Goal: Task Accomplishment & Management: Use online tool/utility

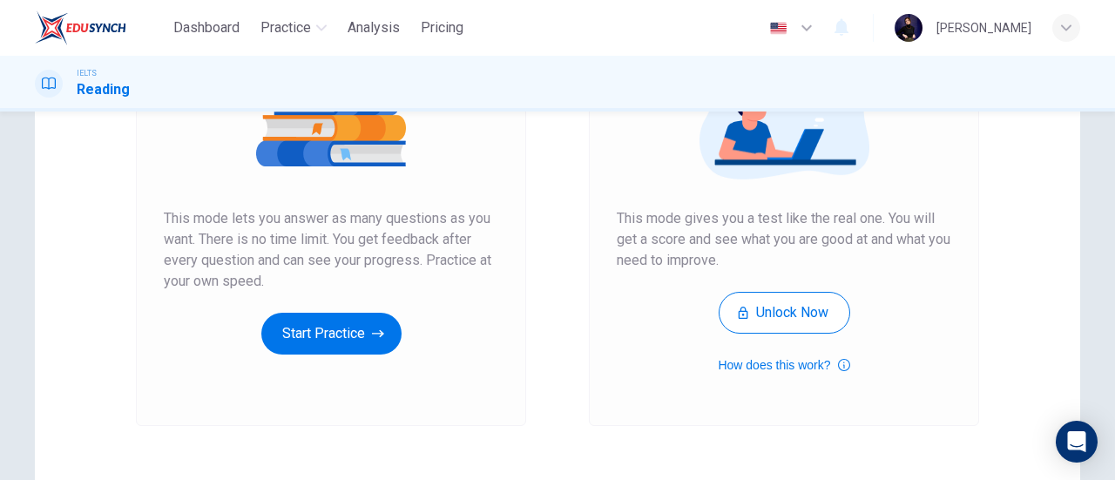
scroll to position [261, 0]
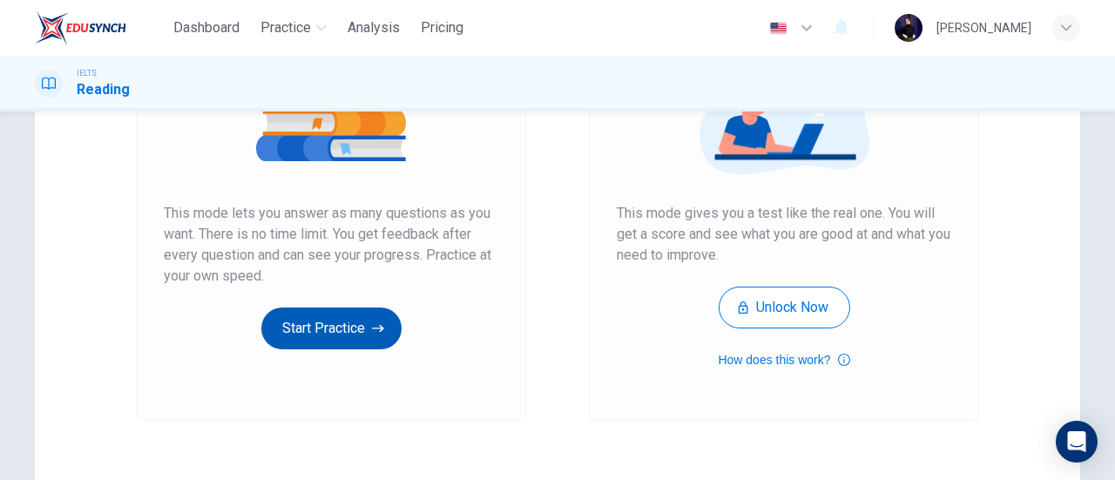
click at [350, 335] on button "Start Practice" at bounding box center [331, 328] width 140 height 42
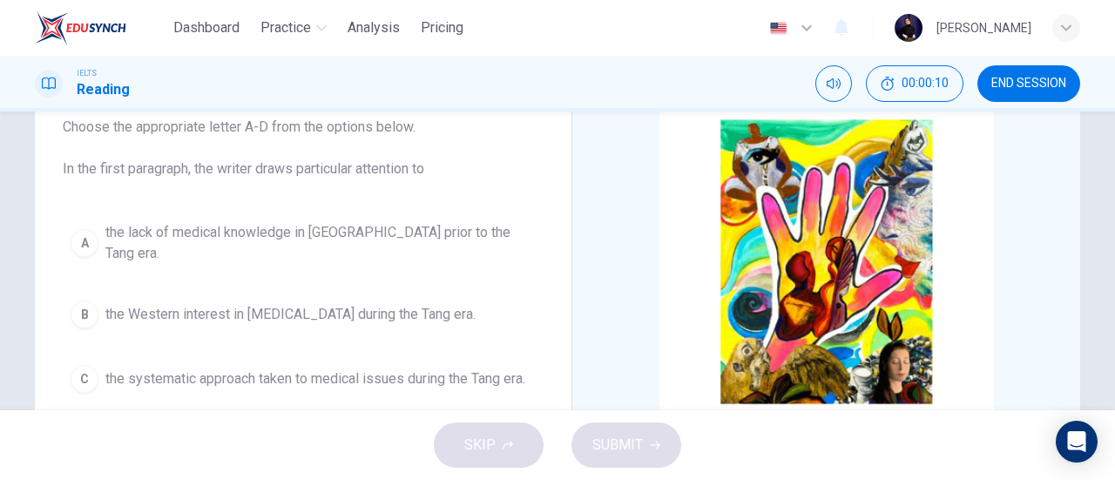
scroll to position [87, 0]
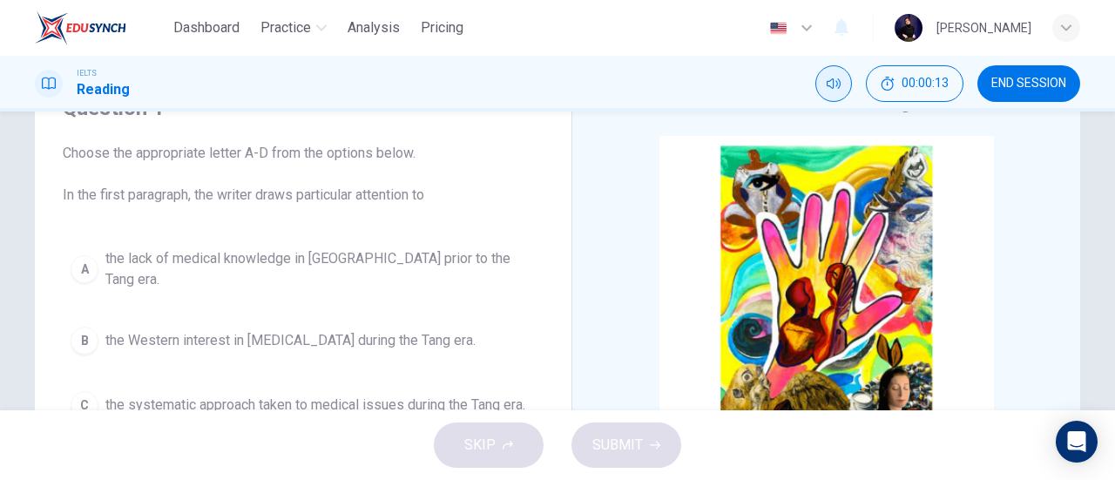
click at [839, 98] on button "Mute" at bounding box center [833, 83] width 37 height 37
click at [839, 98] on button "Unmute" at bounding box center [833, 83] width 37 height 37
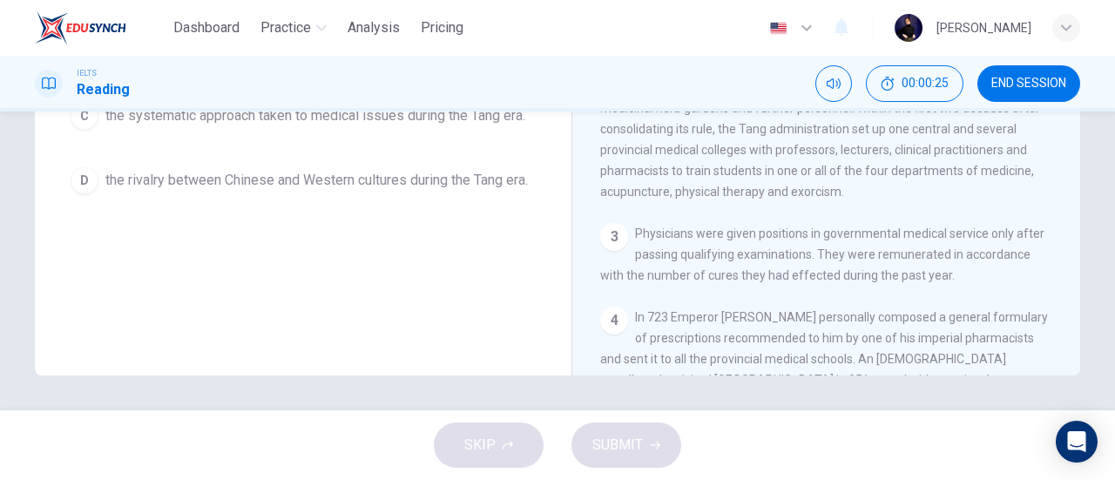
scroll to position [610, 0]
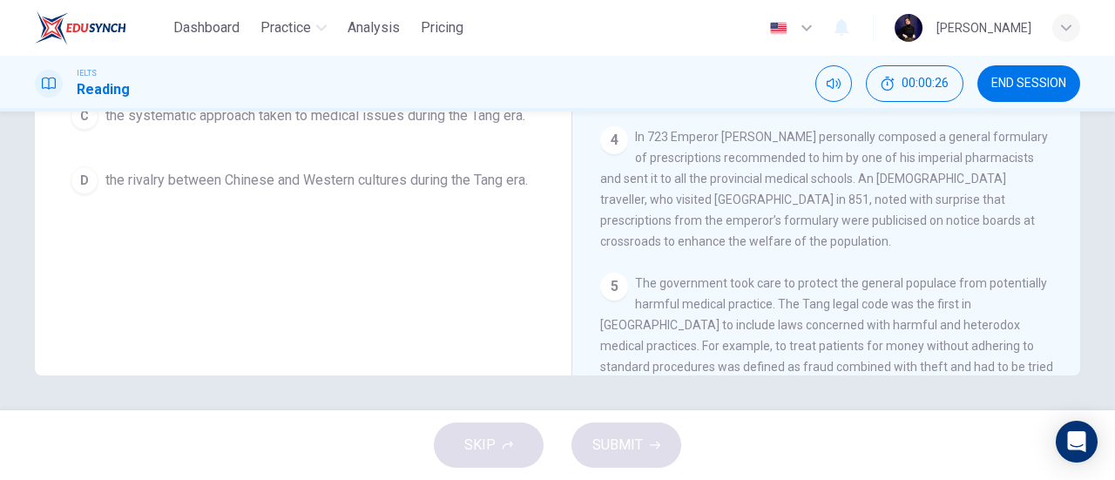
click at [1033, 75] on button "END SESSION" at bounding box center [1028, 83] width 103 height 37
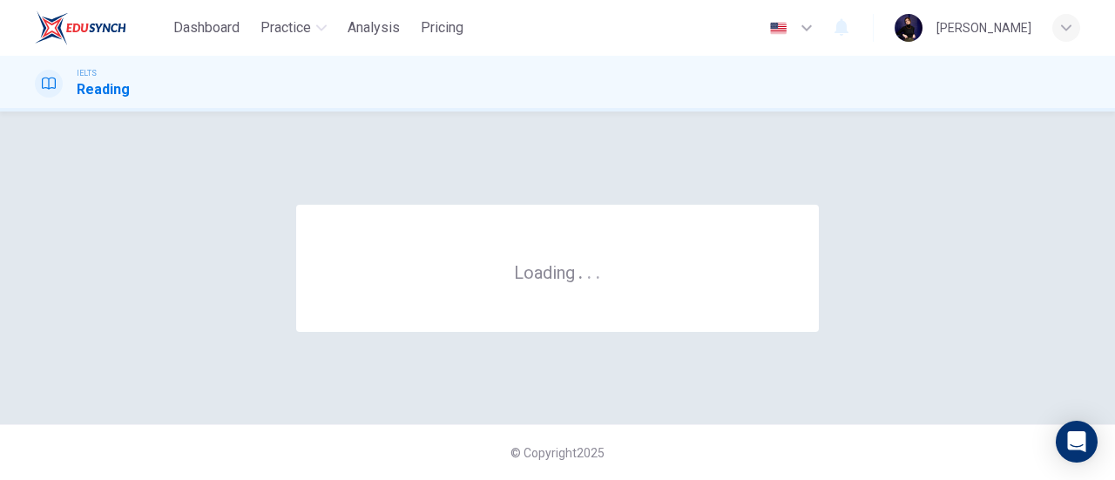
scroll to position [0, 0]
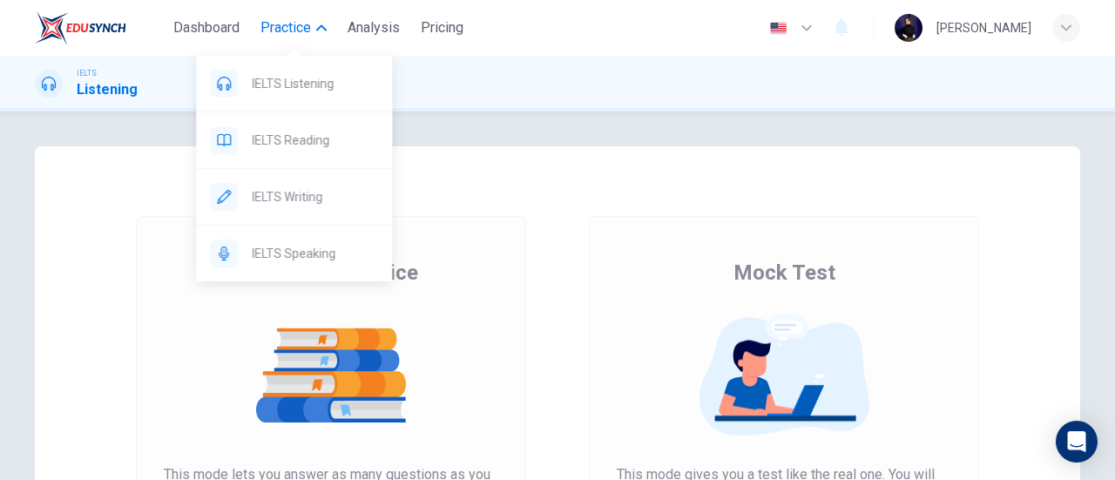
click at [295, 27] on span "Practice" at bounding box center [285, 27] width 51 height 21
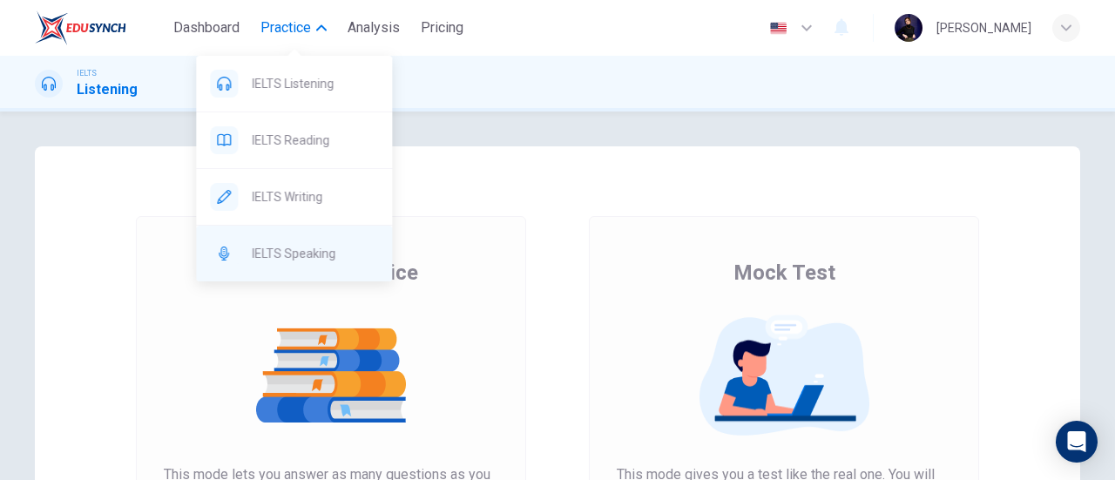
click at [288, 243] on span "IELTS Speaking" at bounding box center [315, 253] width 126 height 21
click at [286, 252] on span "IELTS Speaking" at bounding box center [315, 253] width 126 height 21
click at [283, 266] on div "IELTS Speaking" at bounding box center [294, 254] width 196 height 56
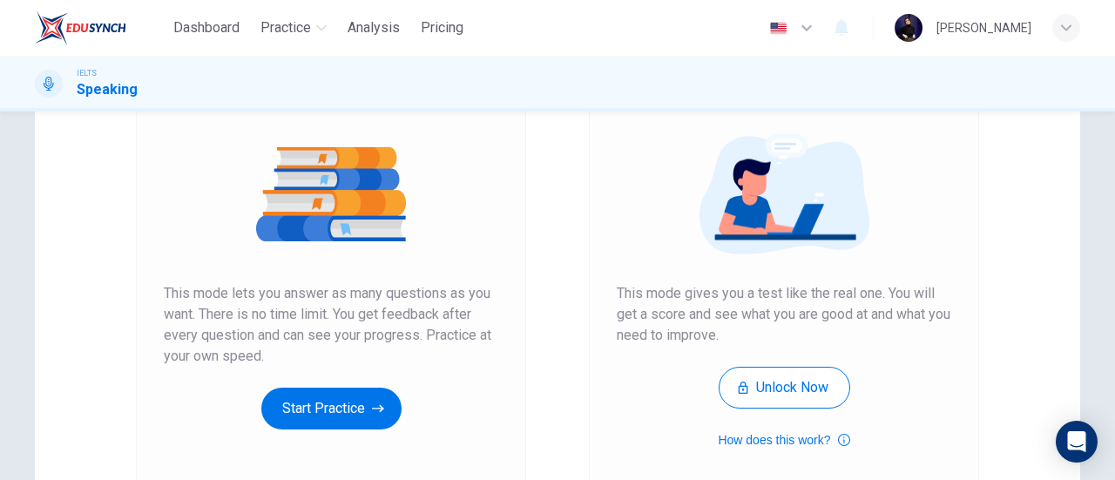
scroll to position [87, 0]
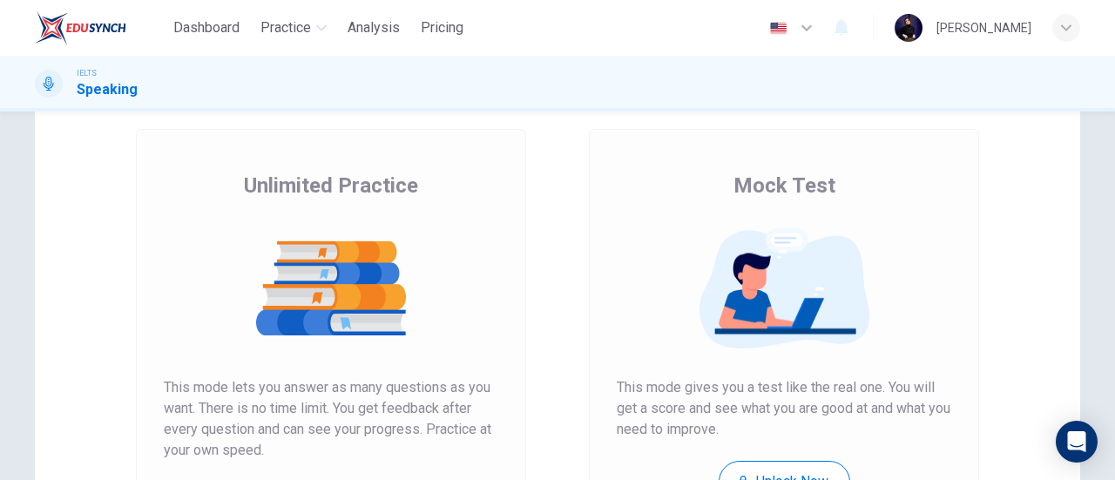
click at [71, 27] on img at bounding box center [80, 27] width 91 height 35
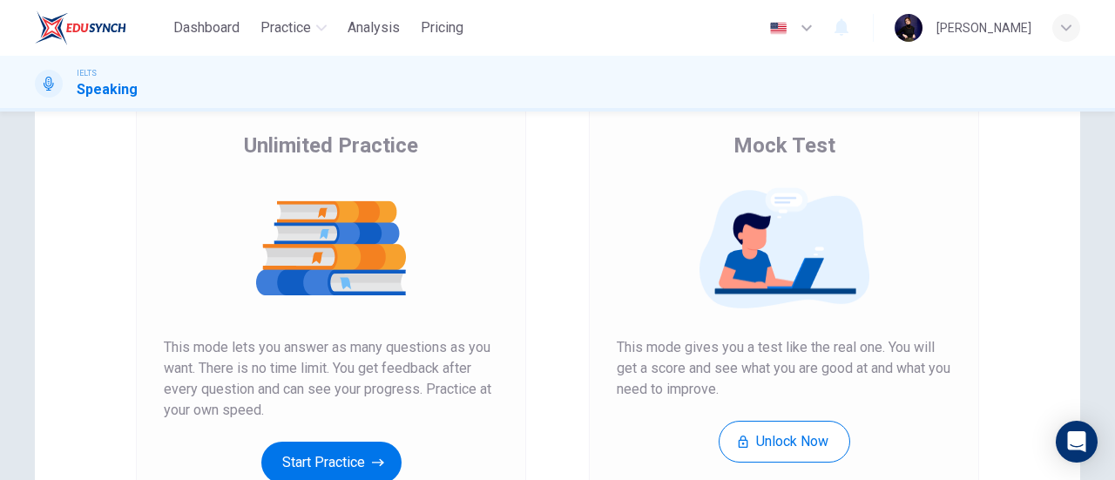
scroll to position [261, 0]
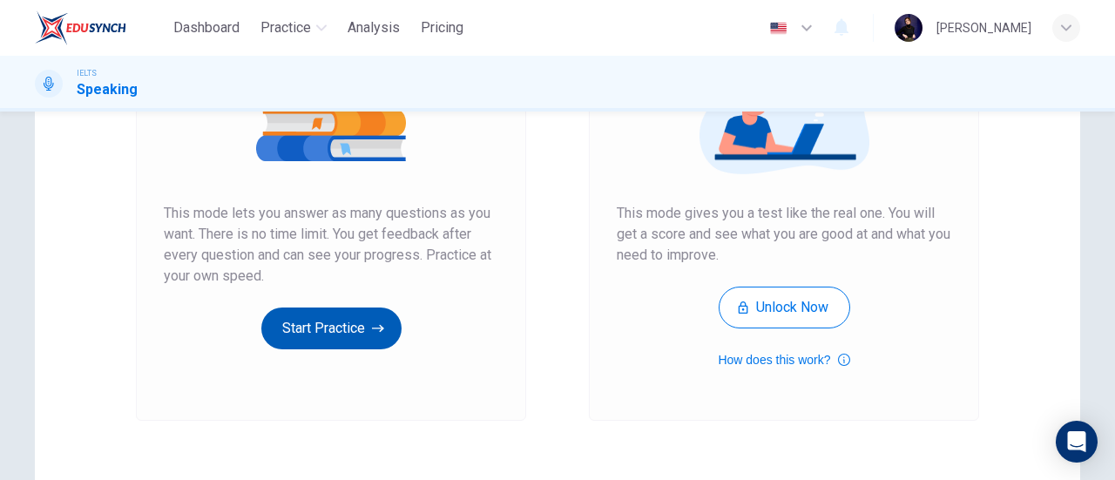
click at [321, 341] on button "Start Practice" at bounding box center [331, 328] width 140 height 42
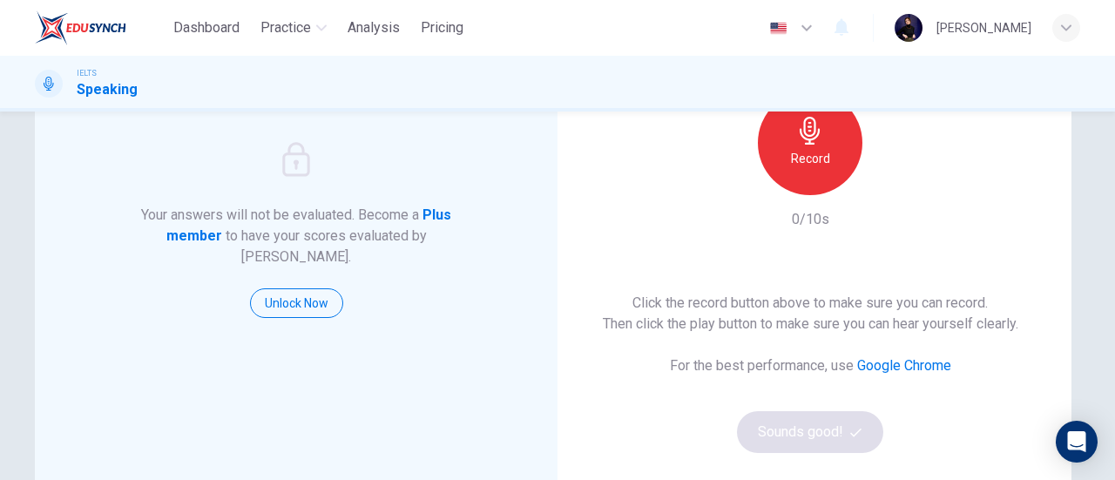
scroll to position [87, 0]
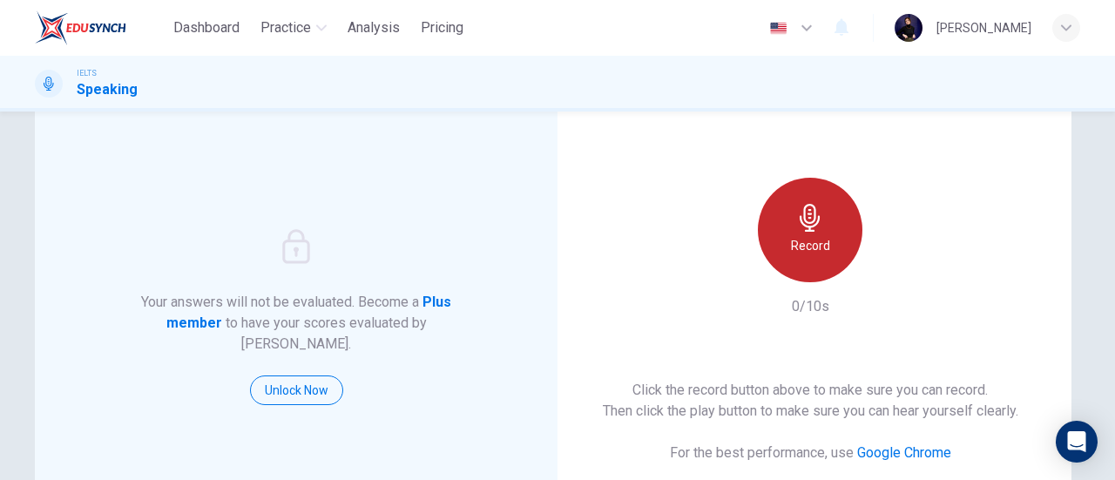
click at [806, 235] on h6 "Record" at bounding box center [810, 245] width 39 height 21
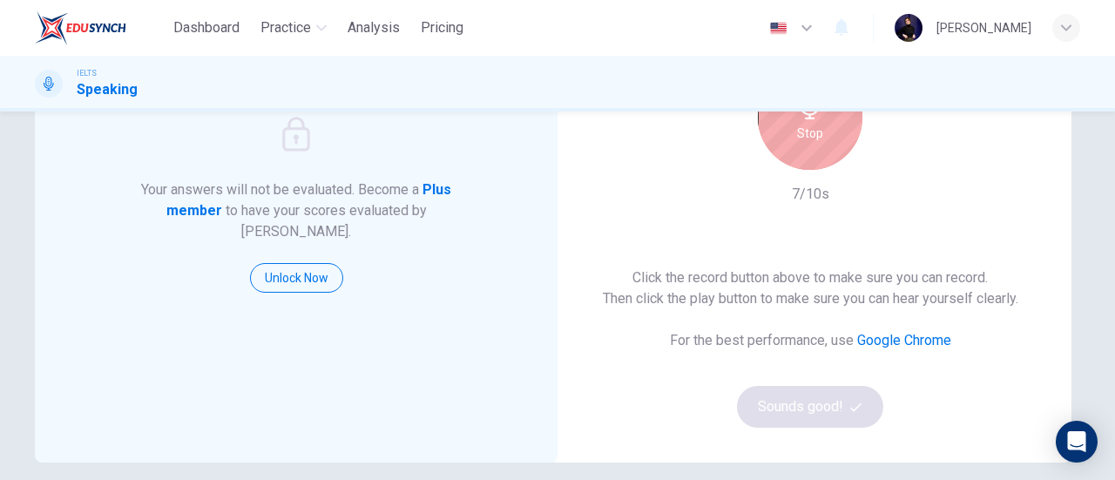
scroll to position [174, 0]
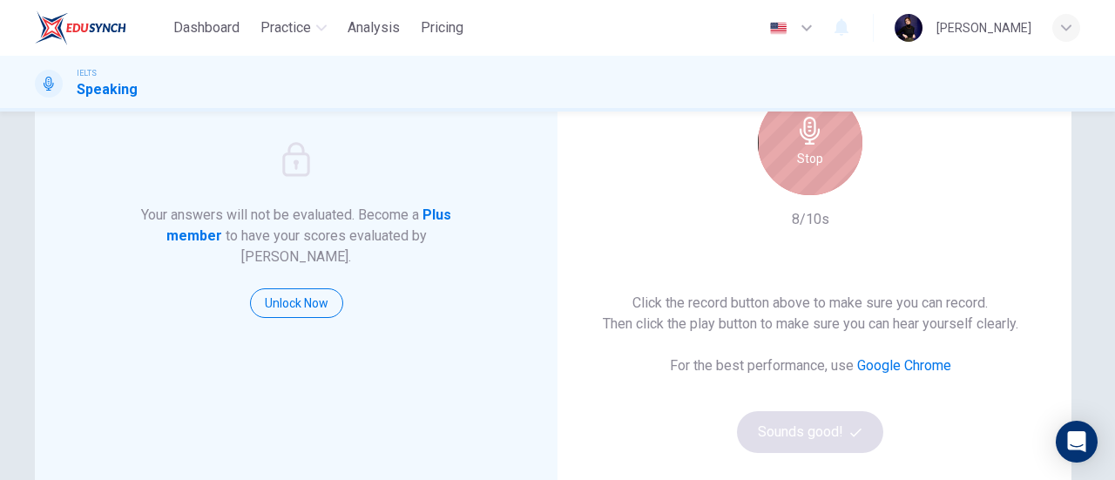
click at [810, 183] on div "Stop" at bounding box center [810, 143] width 104 height 104
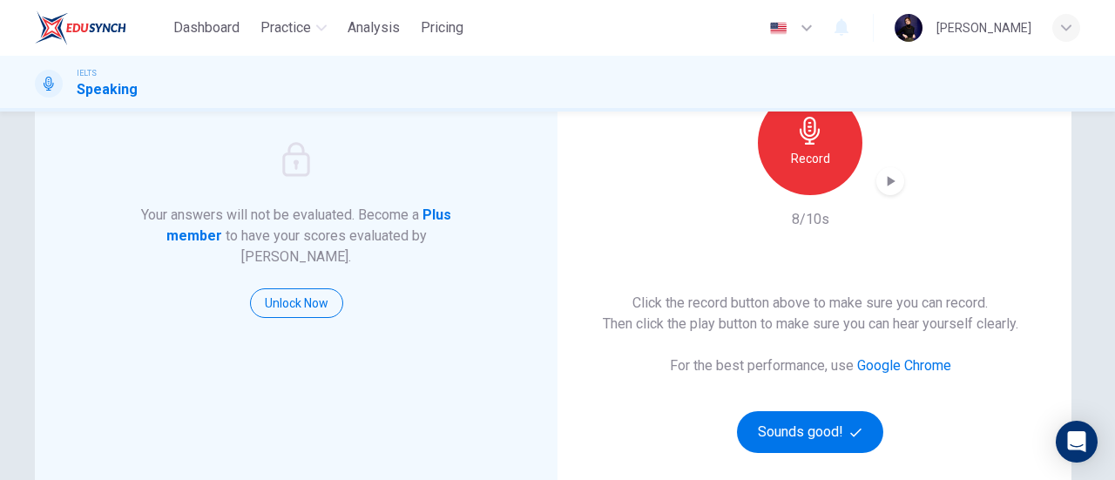
click at [887, 179] on icon "button" at bounding box center [891, 181] width 8 height 10
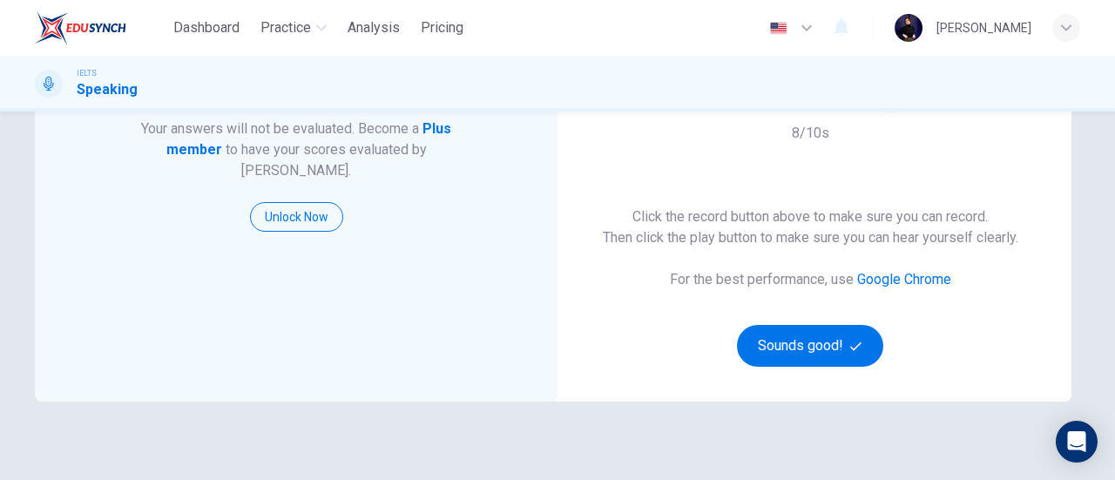
scroll to position [261, 0]
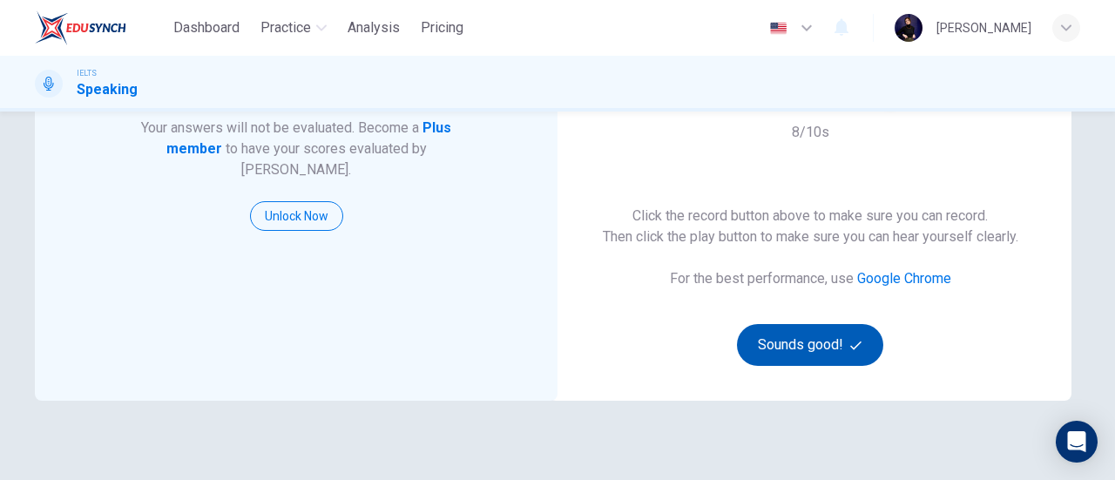
click at [791, 344] on button "Sounds good!" at bounding box center [810, 345] width 146 height 42
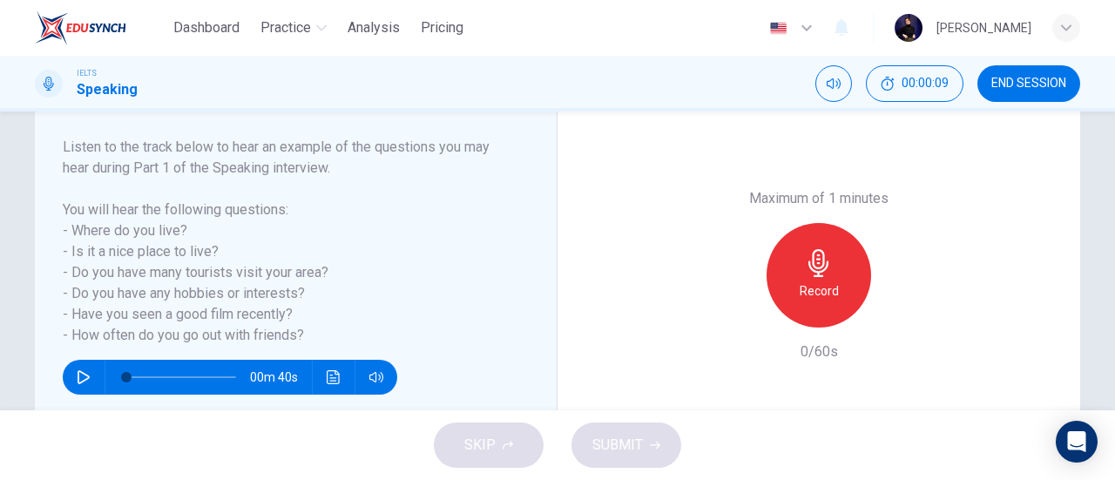
click at [77, 377] on icon "button" at bounding box center [84, 377] width 14 height 14
type input "0"
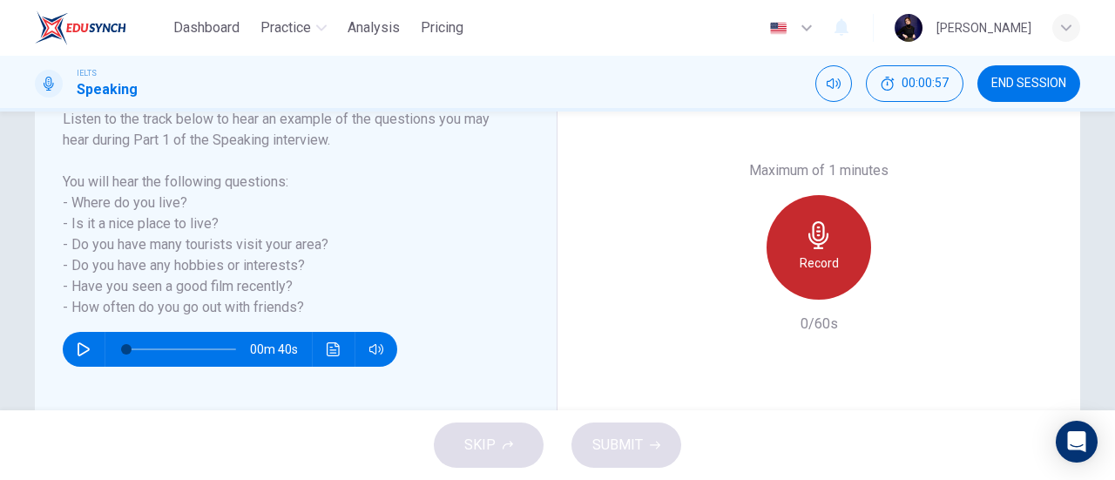
click at [825, 248] on icon "button" at bounding box center [819, 235] width 28 height 28
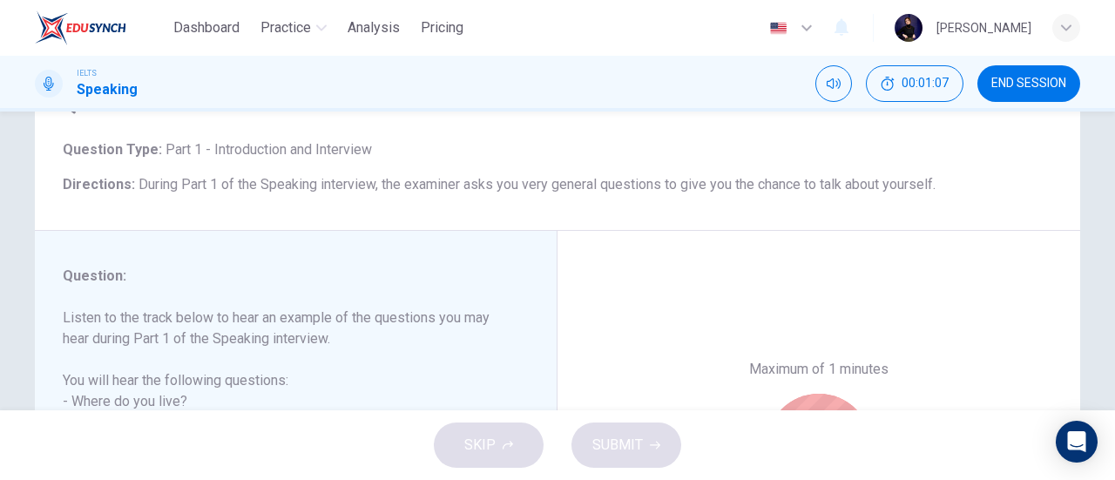
scroll to position [376, 0]
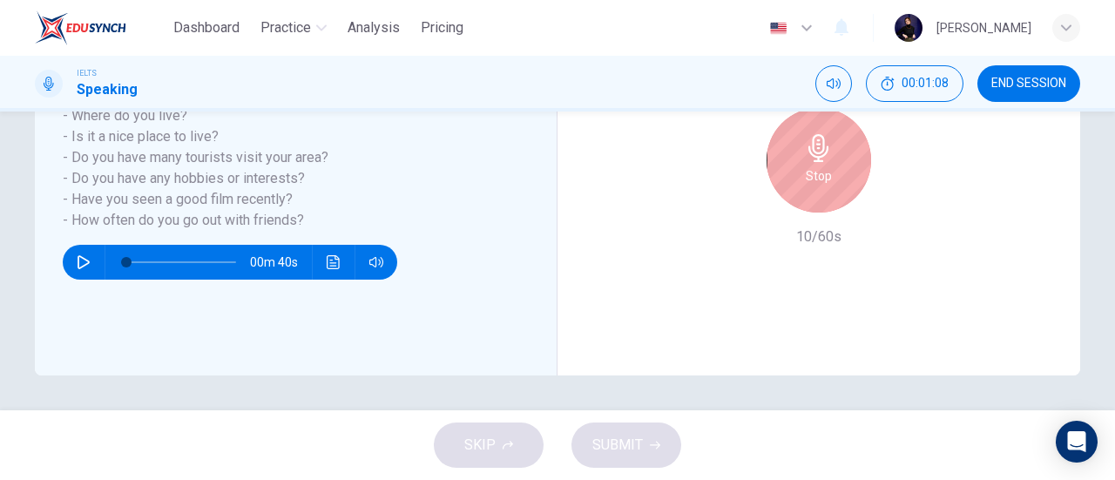
click at [836, 192] on div "Stop" at bounding box center [818, 160] width 104 height 104
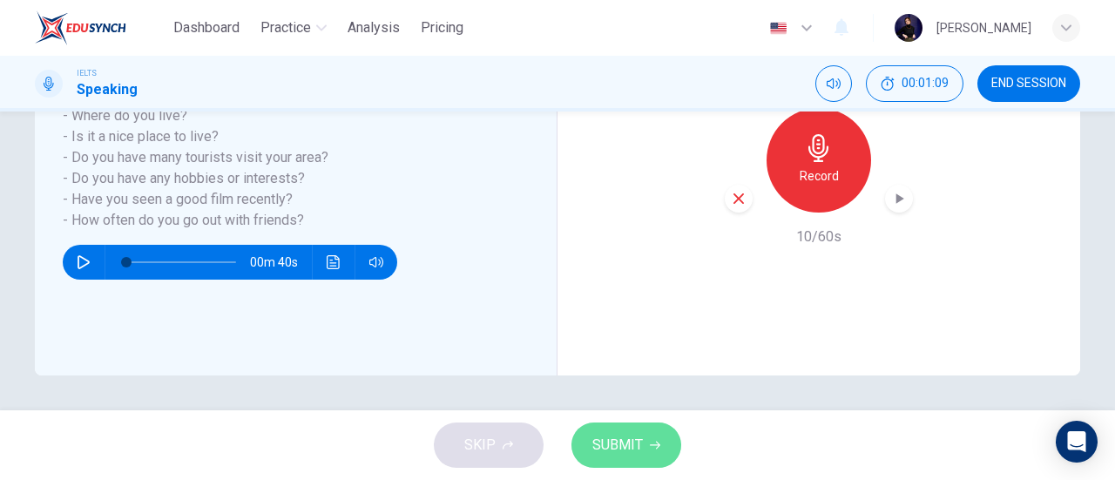
click at [644, 446] on button "SUBMIT" at bounding box center [626, 444] width 110 height 45
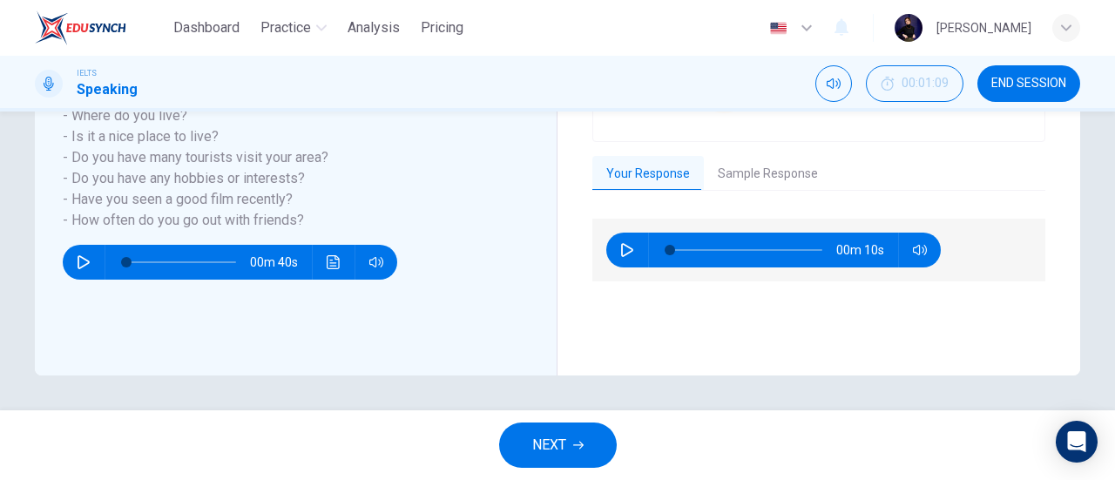
click at [563, 451] on span "NEXT" at bounding box center [549, 445] width 34 height 24
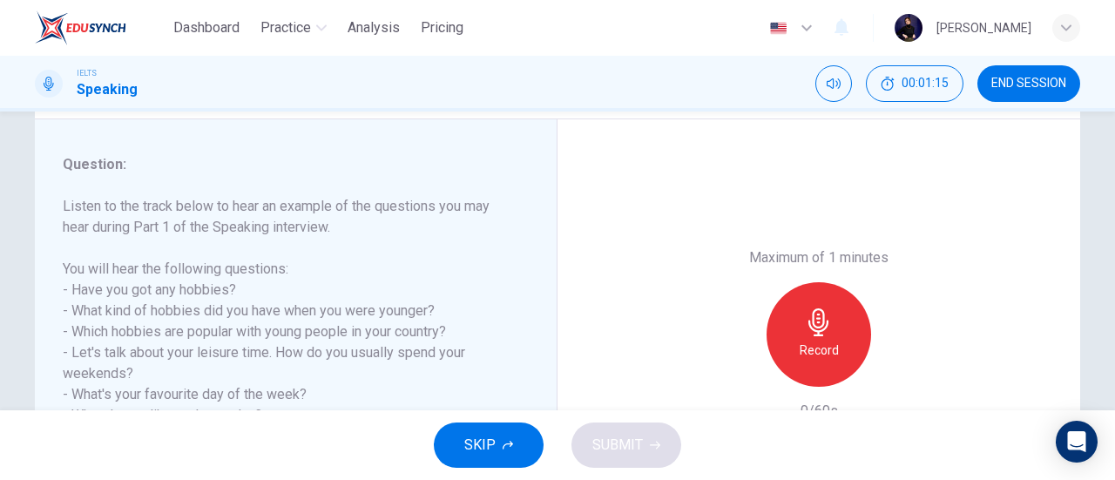
scroll to position [289, 0]
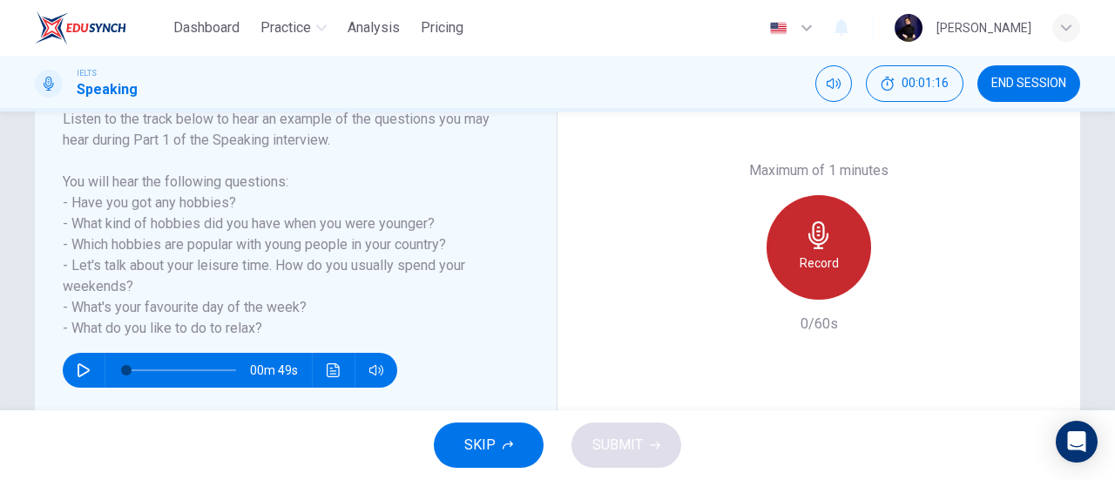
click at [859, 231] on div "Record" at bounding box center [818, 247] width 104 height 104
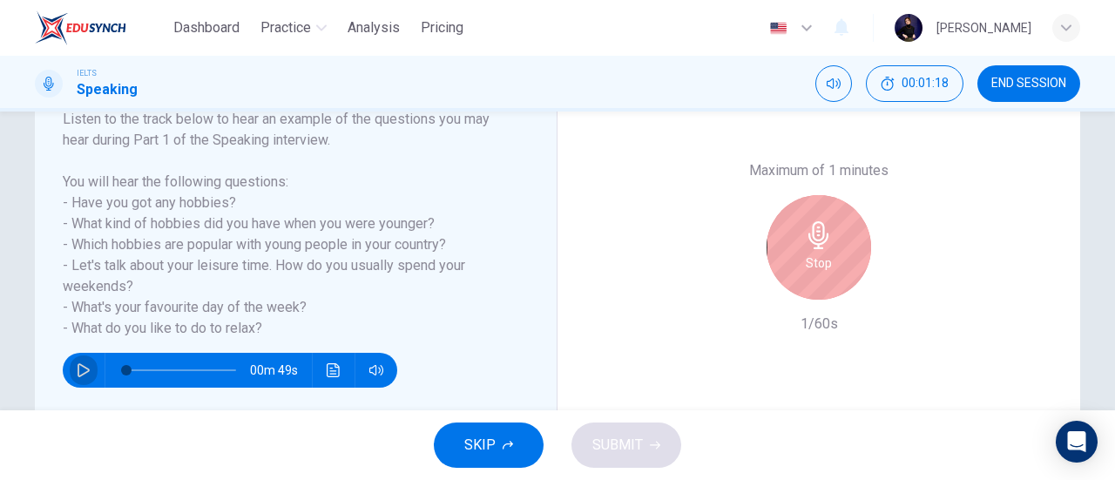
click at [79, 367] on icon "button" at bounding box center [83, 370] width 12 height 14
click at [78, 367] on icon "button" at bounding box center [83, 370] width 10 height 10
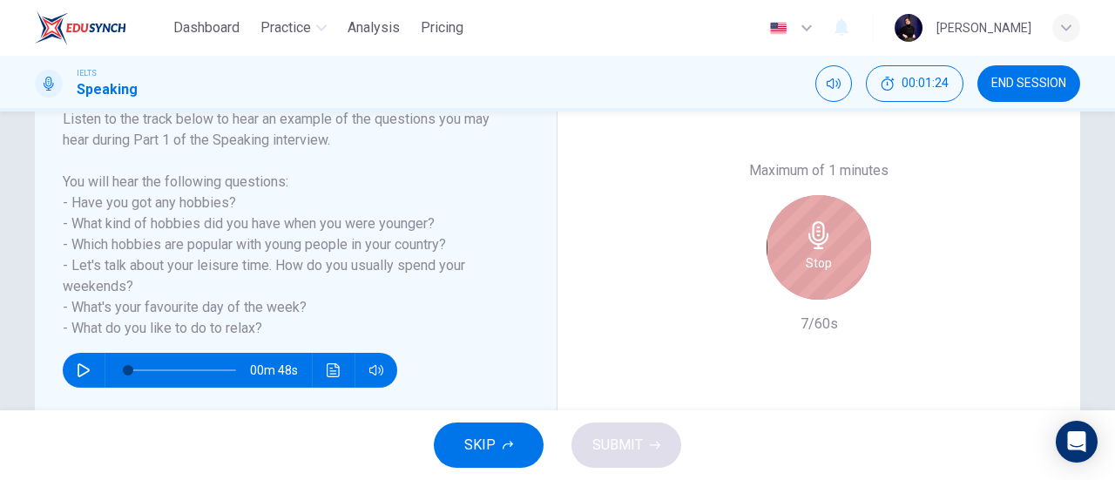
click at [845, 241] on div "Stop" at bounding box center [818, 247] width 104 height 104
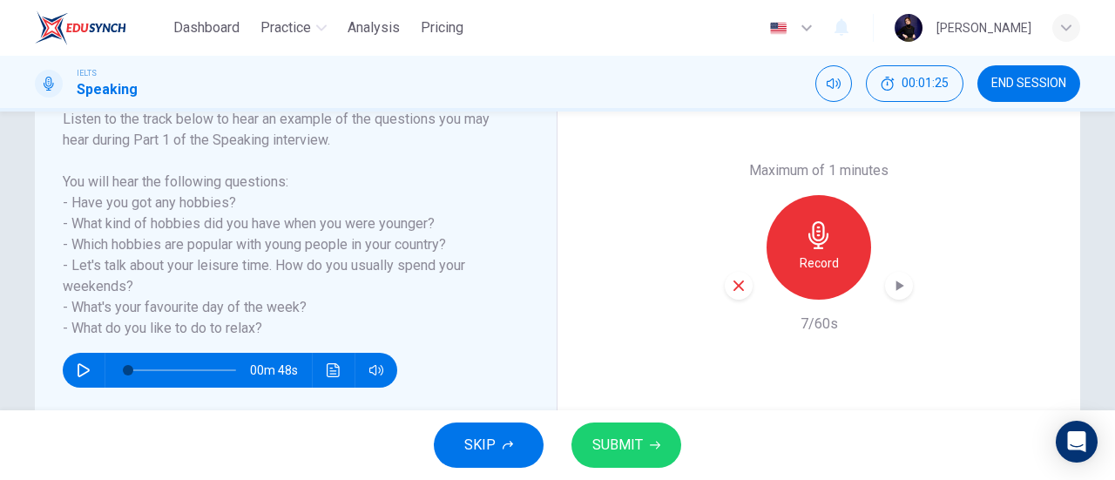
click at [596, 459] on button "SUBMIT" at bounding box center [626, 444] width 110 height 45
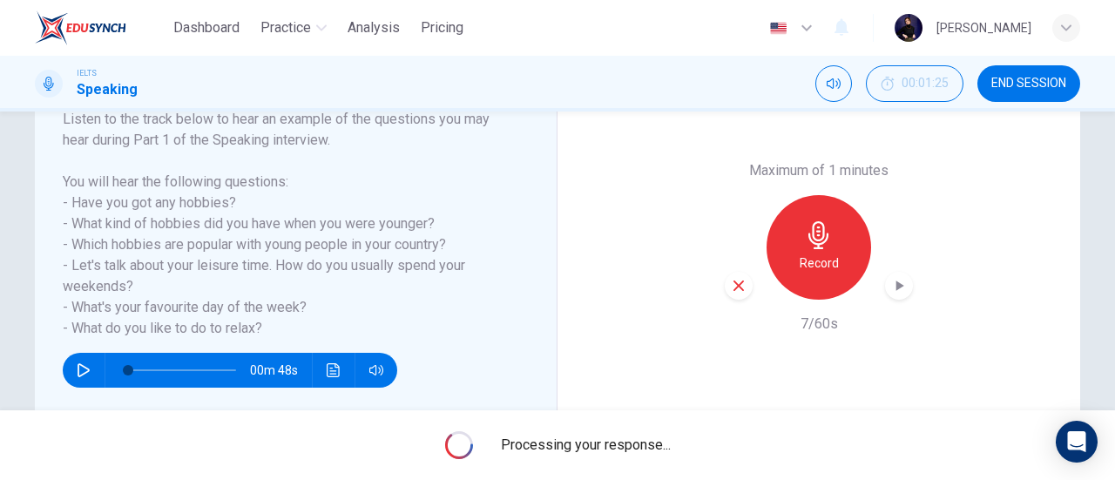
type input "0"
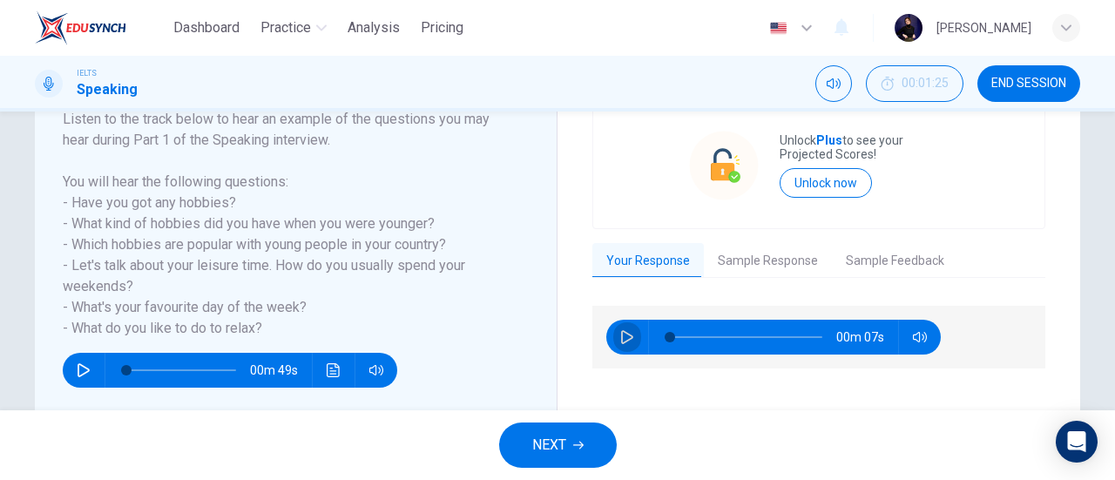
click at [613, 336] on button "button" at bounding box center [627, 337] width 28 height 35
type input "54"
click at [741, 260] on button "Sample Response" at bounding box center [768, 261] width 128 height 37
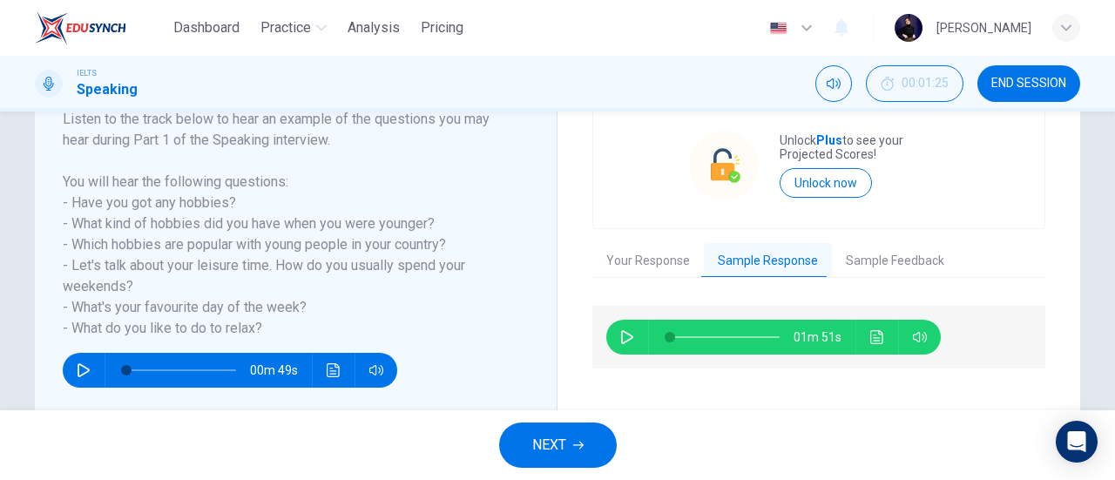
scroll to position [376, 0]
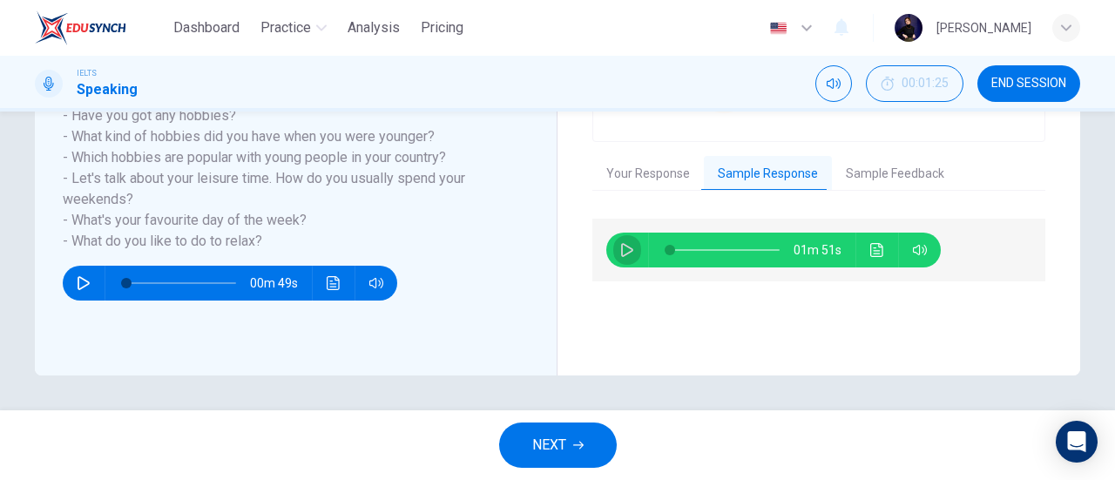
click at [622, 252] on icon "button" at bounding box center [627, 250] width 14 height 14
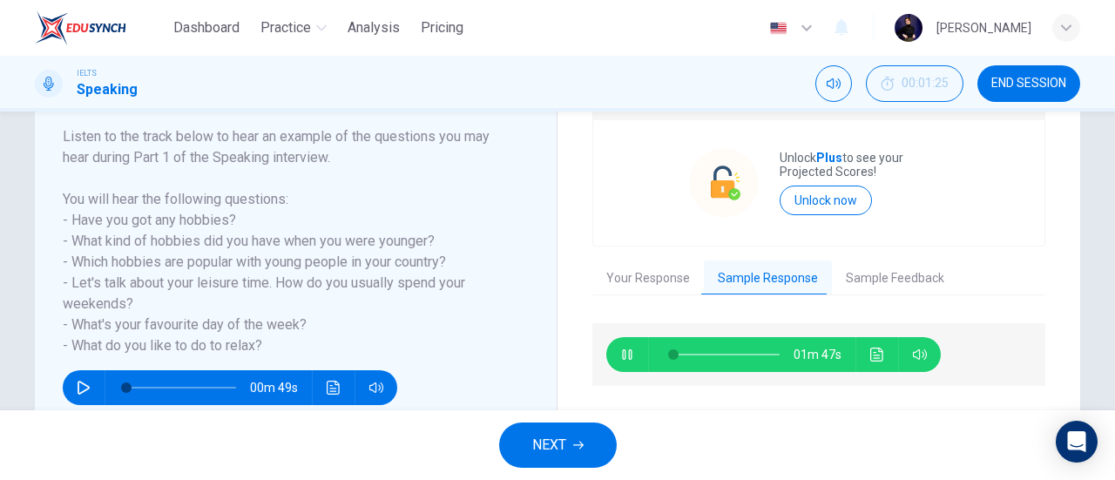
scroll to position [289, 0]
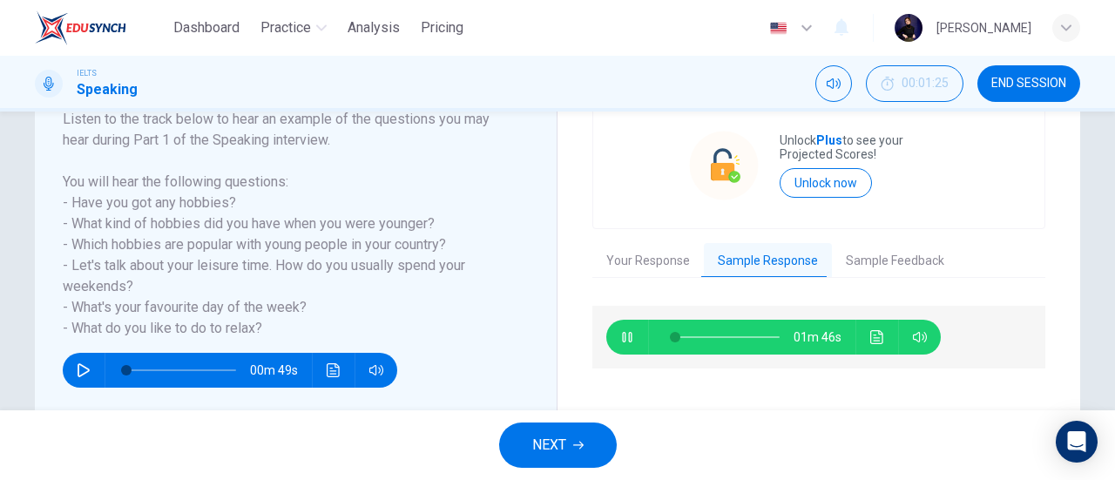
click at [697, 334] on span at bounding box center [725, 337] width 110 height 24
click at [715, 333] on span at bounding box center [725, 337] width 110 height 24
type input "45"
click at [866, 266] on button "Sample Feedback" at bounding box center [895, 261] width 126 height 37
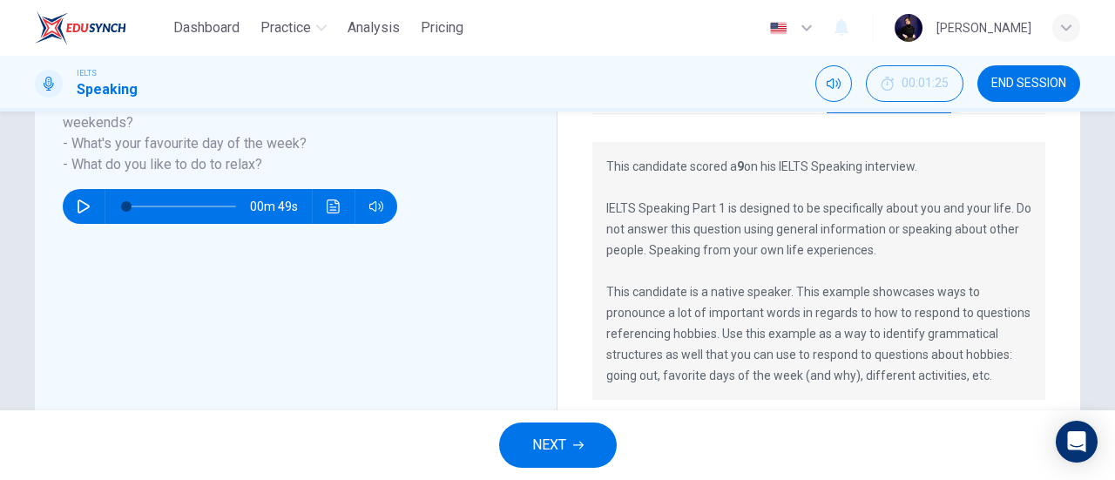
scroll to position [425, 0]
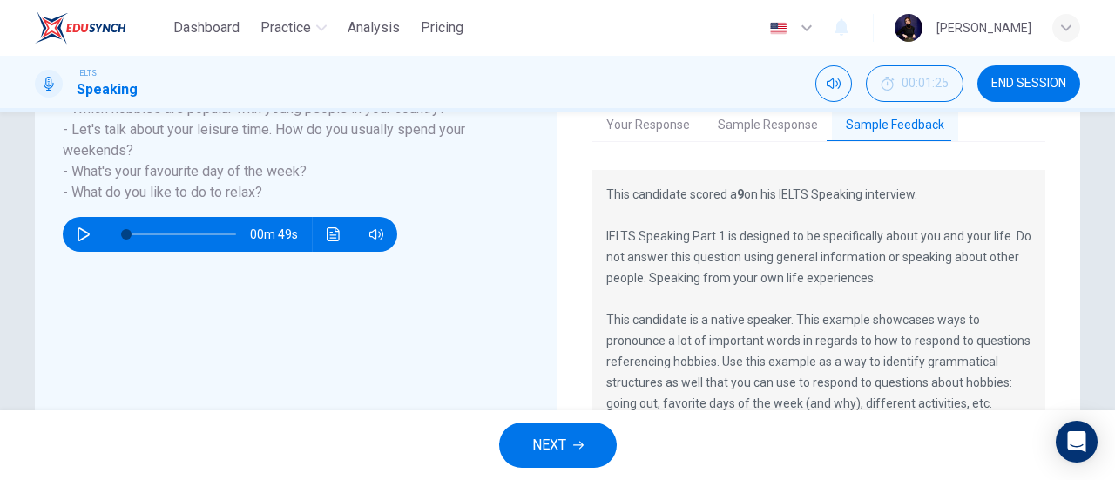
click at [538, 452] on span "NEXT" at bounding box center [549, 445] width 34 height 24
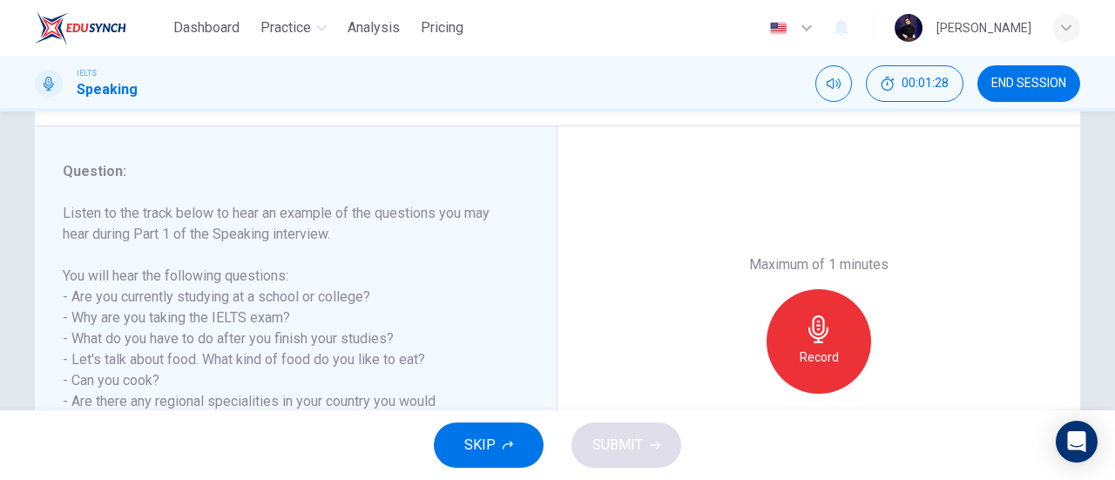
scroll to position [0, 0]
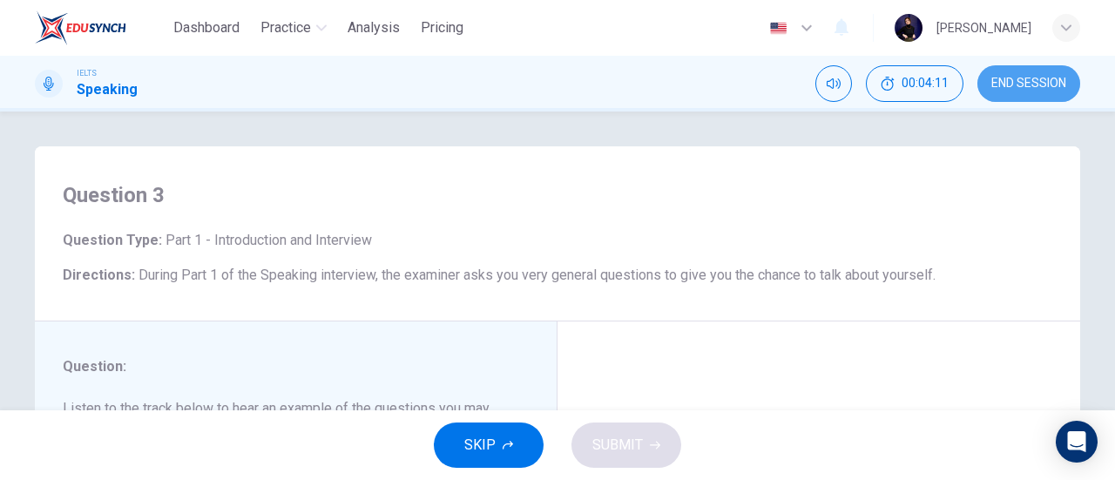
click at [1033, 84] on span "END SESSION" at bounding box center [1028, 84] width 75 height 14
